Goal: Task Accomplishment & Management: Use online tool/utility

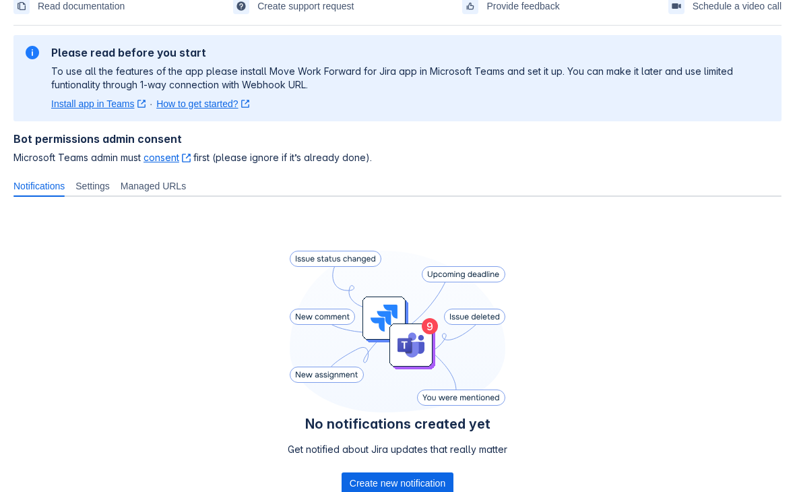
scroll to position [168, 0]
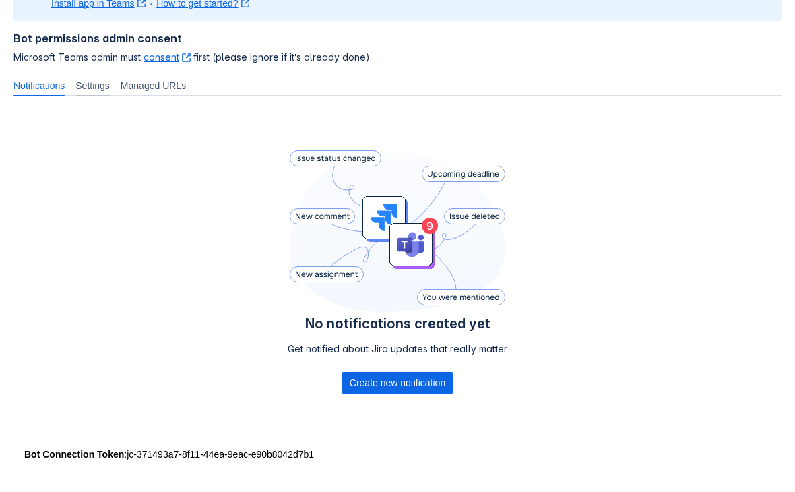
click at [110, 88] on span "Settings" at bounding box center [92, 85] width 34 height 13
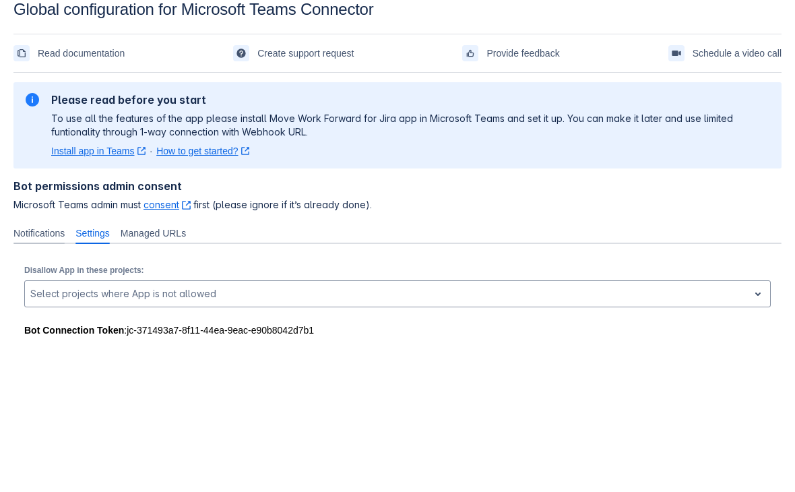
click at [39, 234] on span "Notifications" at bounding box center [38, 232] width 51 height 13
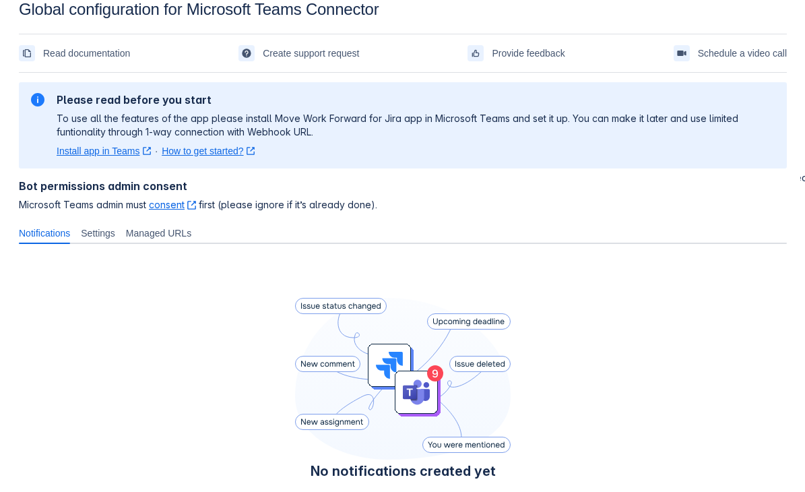
scroll to position [168, 0]
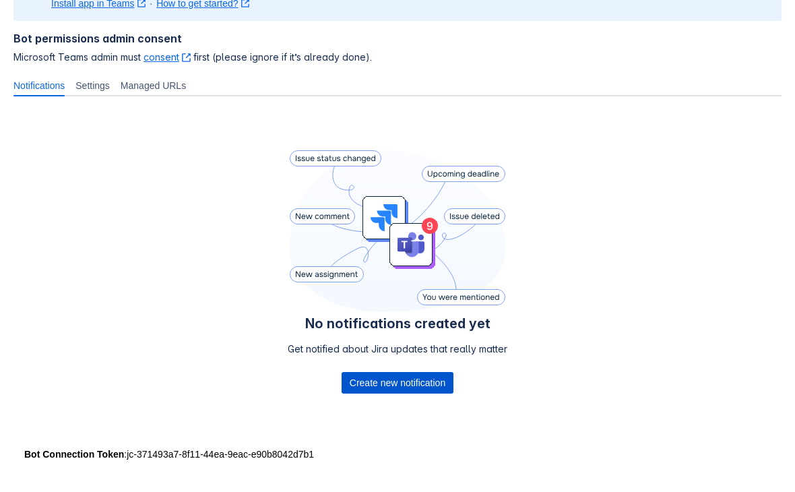
click at [385, 384] on span "Create new notification" at bounding box center [398, 383] width 96 height 22
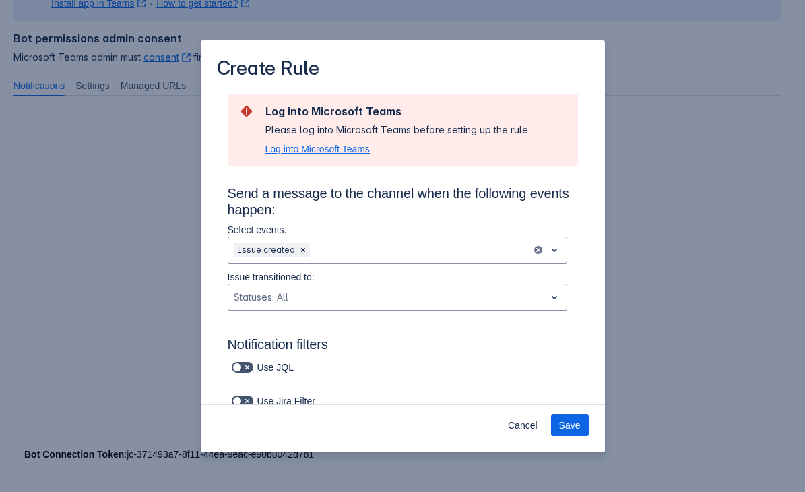
click at [314, 147] on span "Log into Microsoft Teams" at bounding box center [317, 148] width 104 height 13
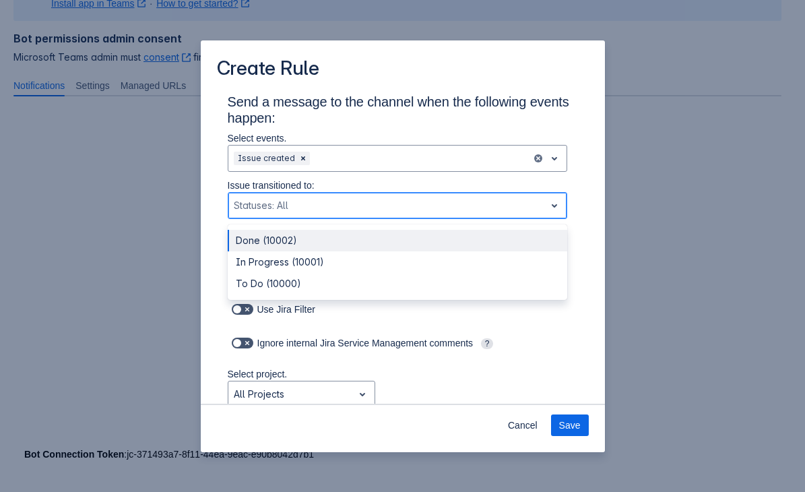
click at [292, 203] on div "Scrollable content" at bounding box center [387, 205] width 306 height 16
